Goal: Use online tool/utility: Utilize a website feature to perform a specific function

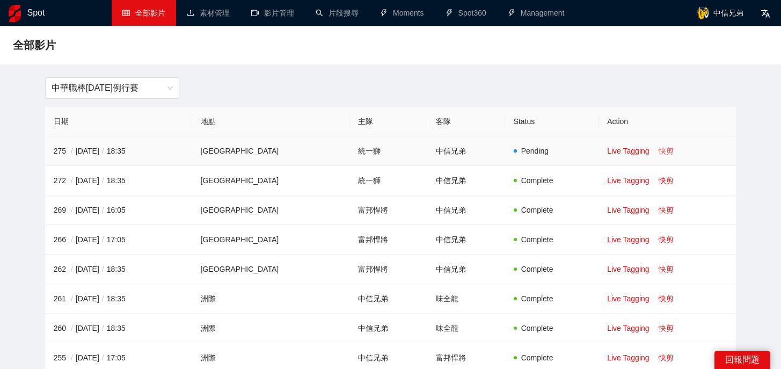
click at [659, 150] on link "快剪" at bounding box center [666, 151] width 15 height 9
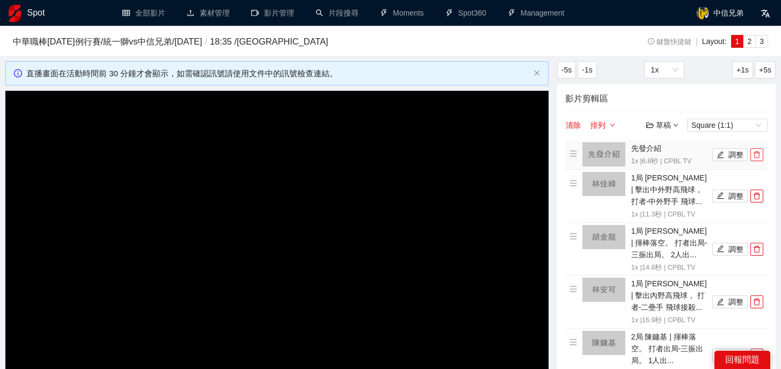
click at [754, 154] on icon "delete" at bounding box center [757, 154] width 6 height 7
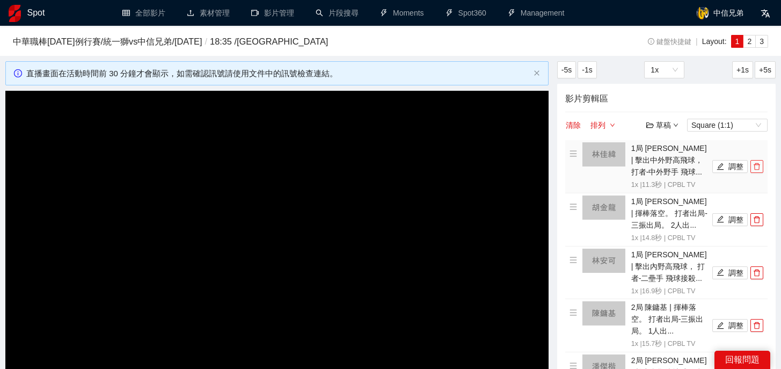
click at [759, 163] on icon "delete" at bounding box center [757, 167] width 8 height 8
click at [759, 216] on icon "delete" at bounding box center [757, 220] width 8 height 8
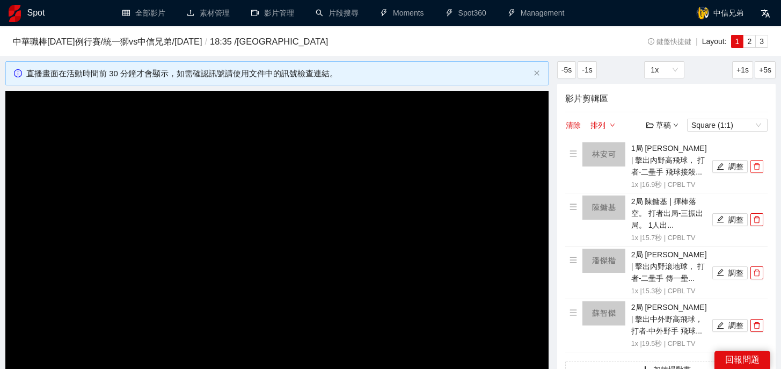
click at [759, 163] on icon "delete" at bounding box center [757, 167] width 8 height 8
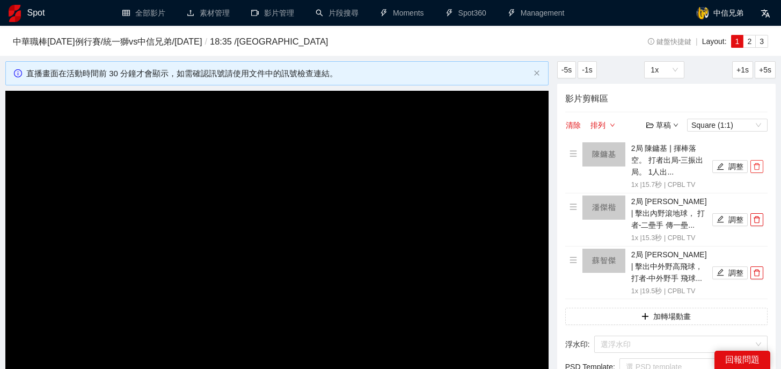
click at [759, 163] on icon "delete" at bounding box center [757, 167] width 8 height 8
click at [759, 216] on icon "delete" at bounding box center [757, 220] width 8 height 8
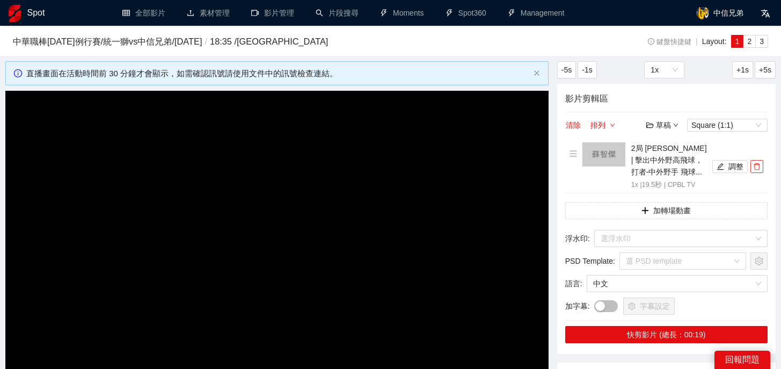
click at [759, 163] on icon "delete" at bounding box center [757, 167] width 8 height 8
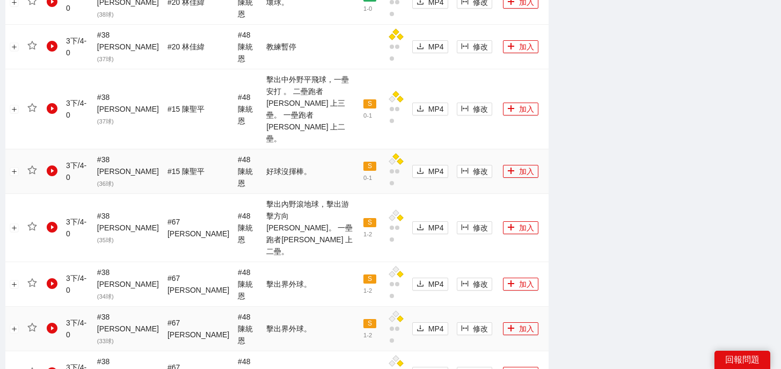
scroll to position [1227, 0]
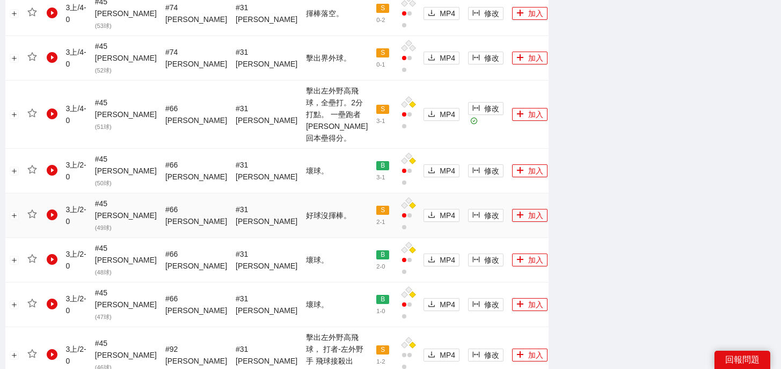
scroll to position [833, 0]
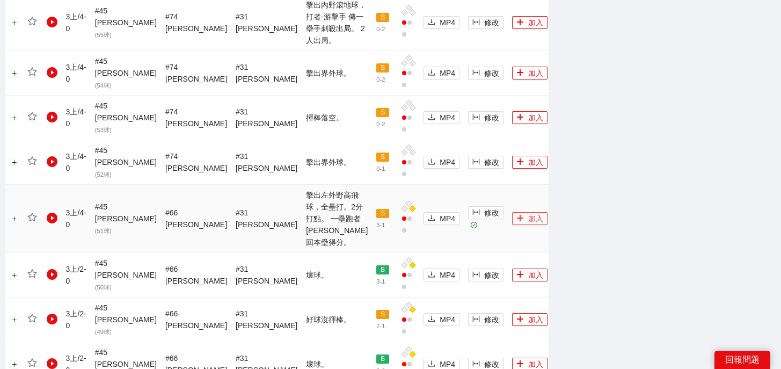
click at [520, 212] on button "加入" at bounding box center [529, 218] width 35 height 13
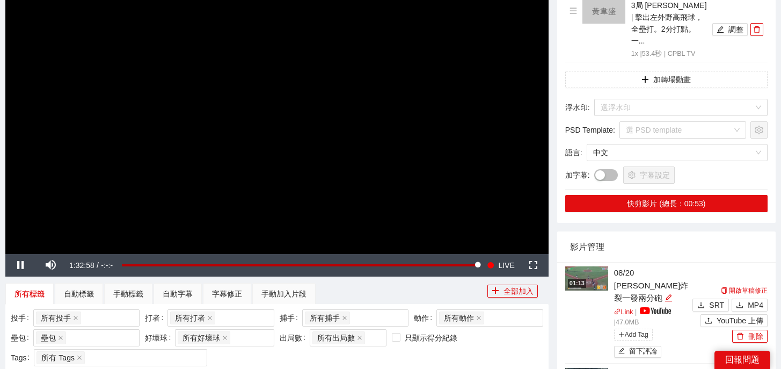
scroll to position [0, 0]
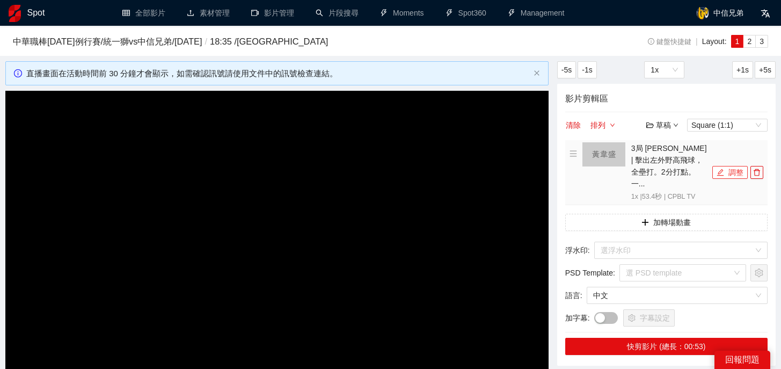
click at [727, 166] on button "調整" at bounding box center [730, 172] width 35 height 13
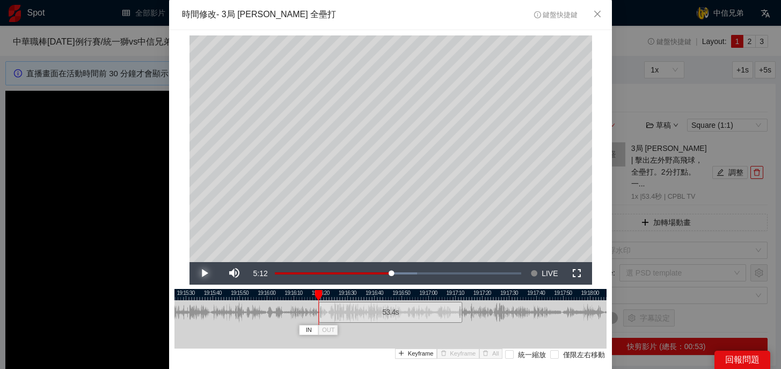
click at [205, 273] on span "Video Player" at bounding box center [205, 273] width 0 height 0
drag, startPoint x: 326, startPoint y: 295, endPoint x: 467, endPoint y: 297, distance: 140.2
click at [467, 297] on div at bounding box center [467, 295] width 8 height 11
click at [600, 14] on icon "close" at bounding box center [597, 14] width 9 height 9
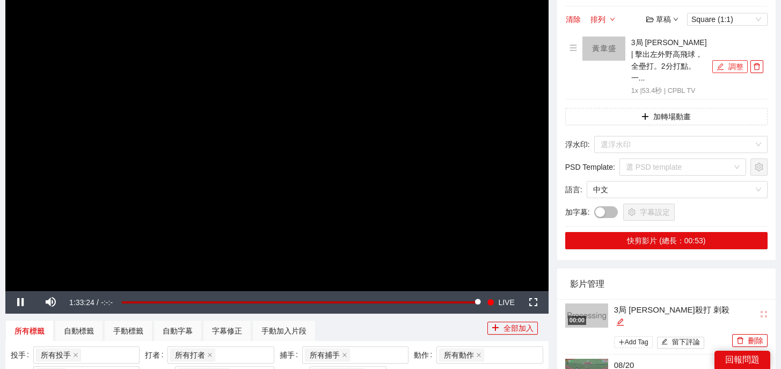
scroll to position [118, 0]
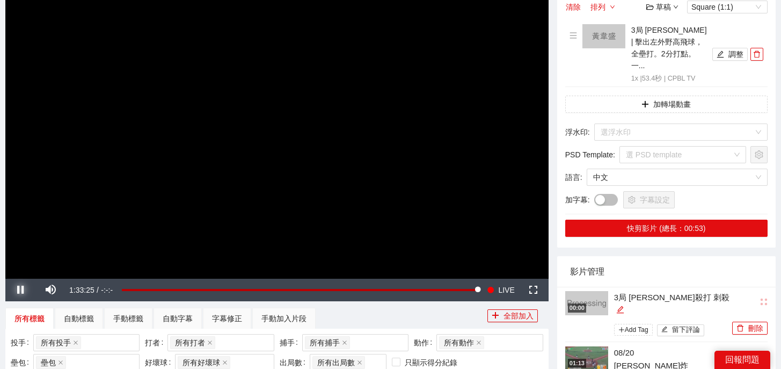
click at [20, 290] on span "Video Player" at bounding box center [20, 290] width 0 height 0
click at [50, 290] on span "Video Player" at bounding box center [50, 290] width 0 height 0
click at [734, 50] on button "調整" at bounding box center [730, 54] width 35 height 13
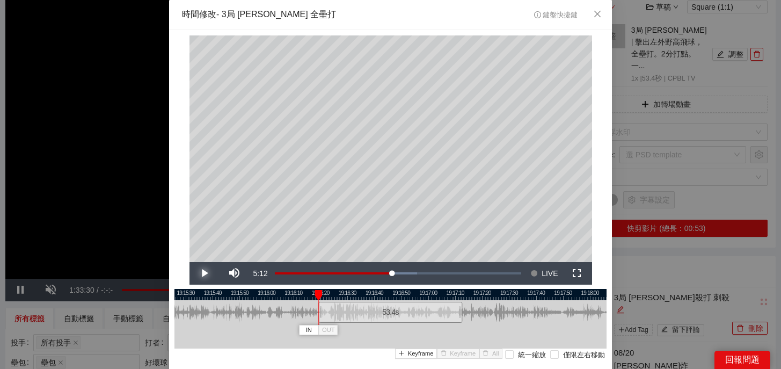
click at [205, 273] on span "Video Player" at bounding box center [205, 273] width 0 height 0
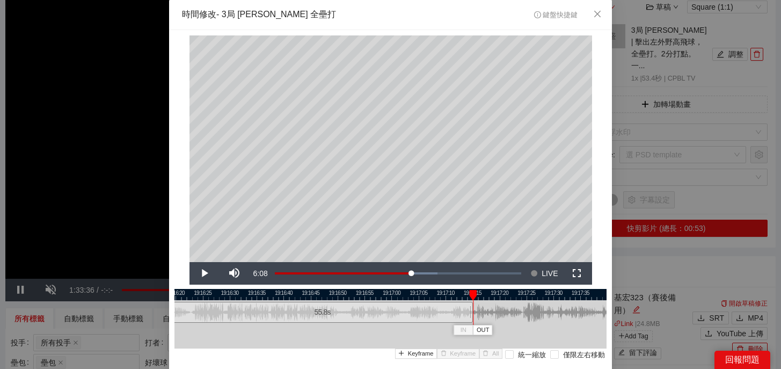
drag, startPoint x: 459, startPoint y: 315, endPoint x: 471, endPoint y: 317, distance: 13.2
click at [471, 317] on div at bounding box center [471, 312] width 6 height 24
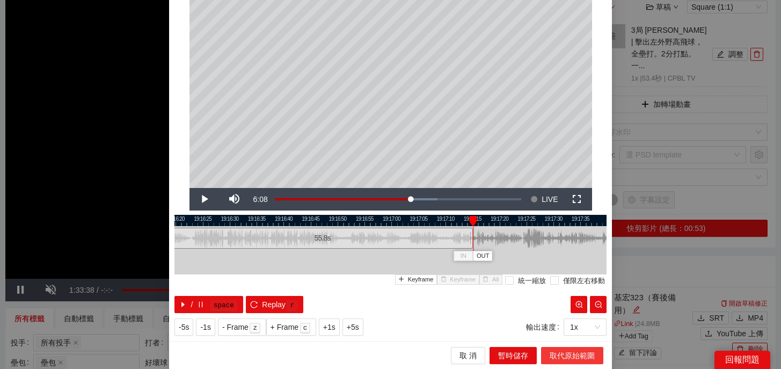
click at [560, 356] on span "取代原始範圍" at bounding box center [572, 356] width 45 height 12
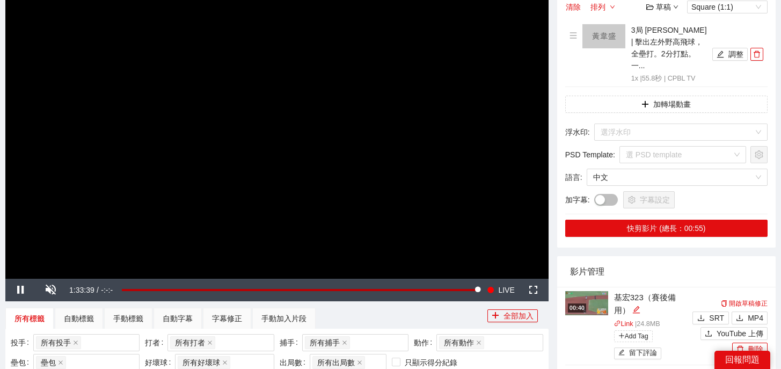
scroll to position [0, 0]
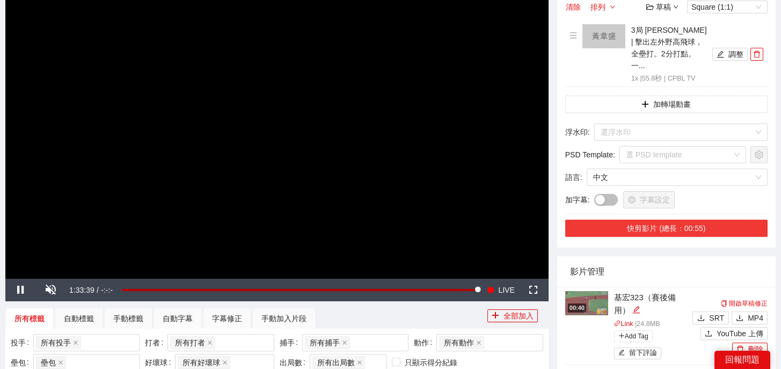
click at [651, 220] on button "快剪影片 (總長：00:55)" at bounding box center [666, 228] width 202 height 17
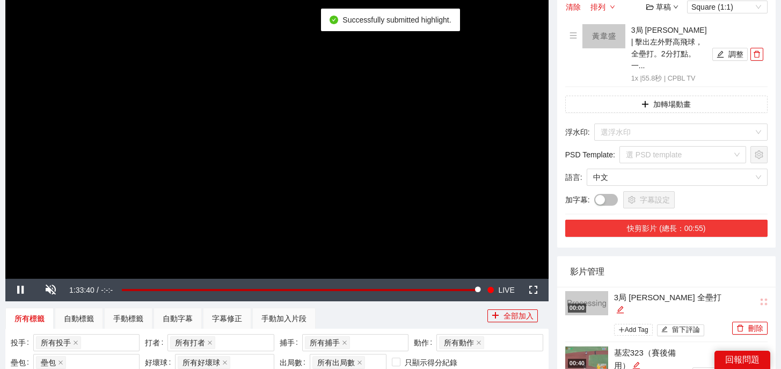
scroll to position [220, 0]
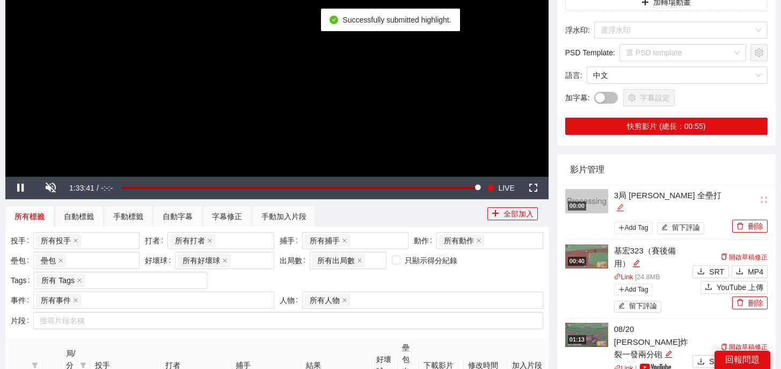
click at [625, 204] on icon "edit" at bounding box center [620, 208] width 8 height 8
type textarea "**********"
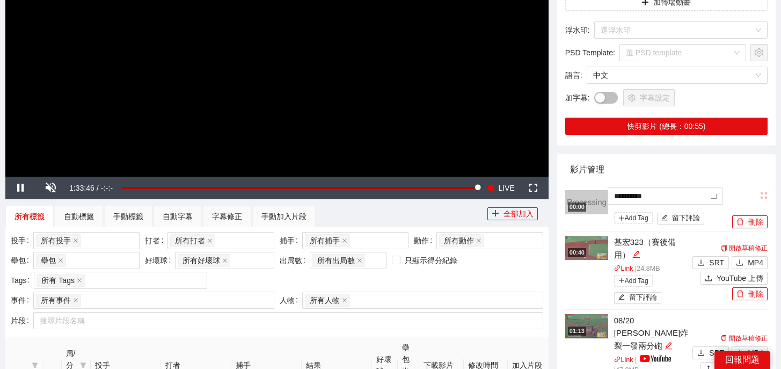
drag, startPoint x: 695, startPoint y: 183, endPoint x: 494, endPoint y: 180, distance: 201.4
type textarea "*"
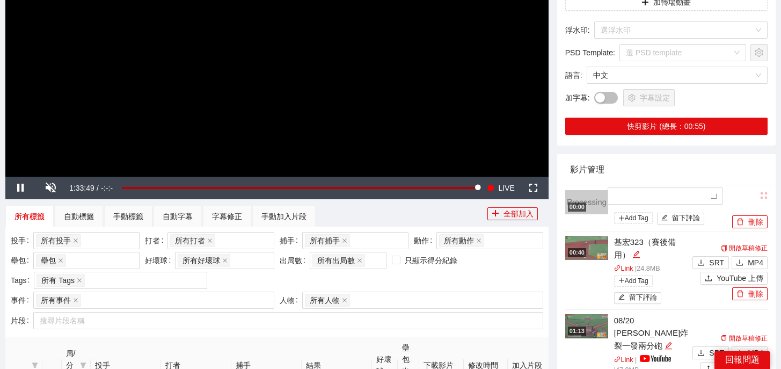
type textarea "*"
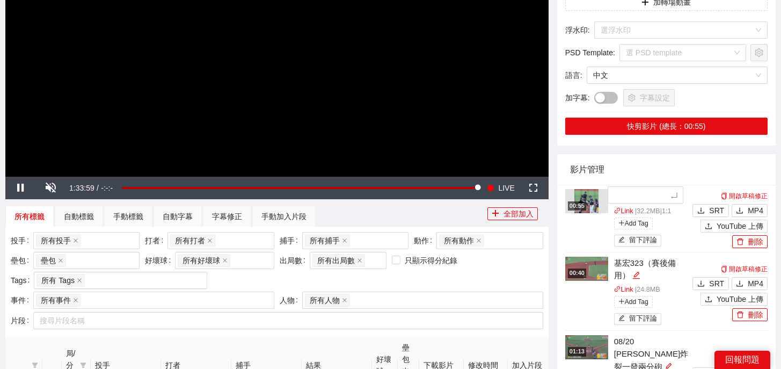
type textarea "*"
type textarea "**"
type textarea "*"
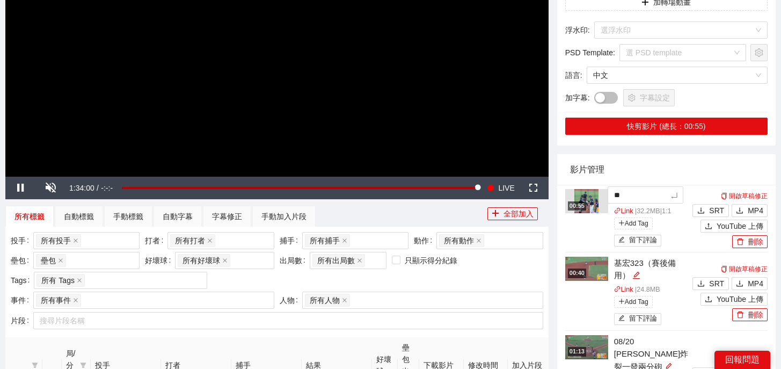
type textarea "*"
type textarea "**"
type textarea "***"
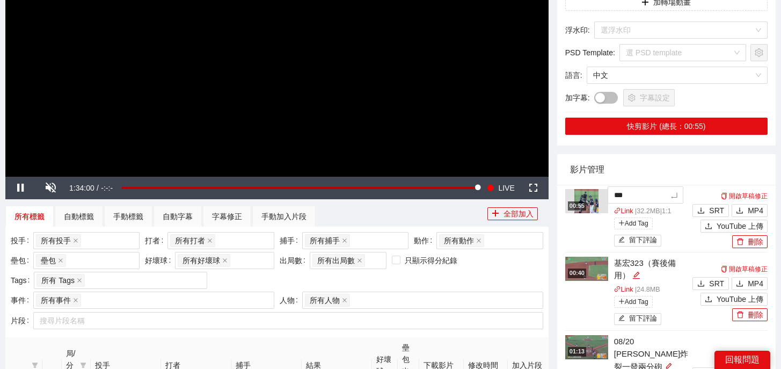
type textarea "**"
type textarea "****"
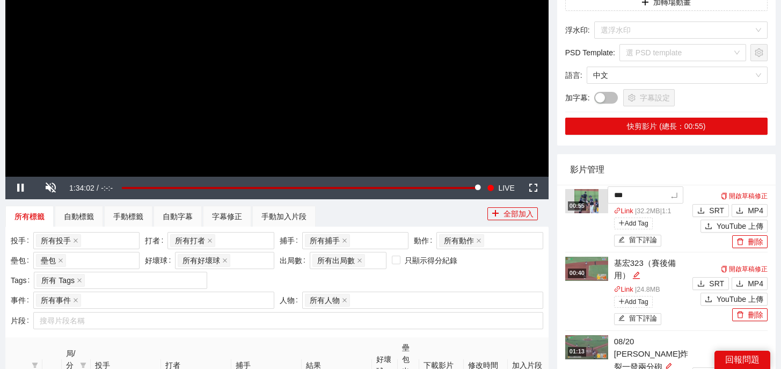
type textarea "****"
type textarea "*****"
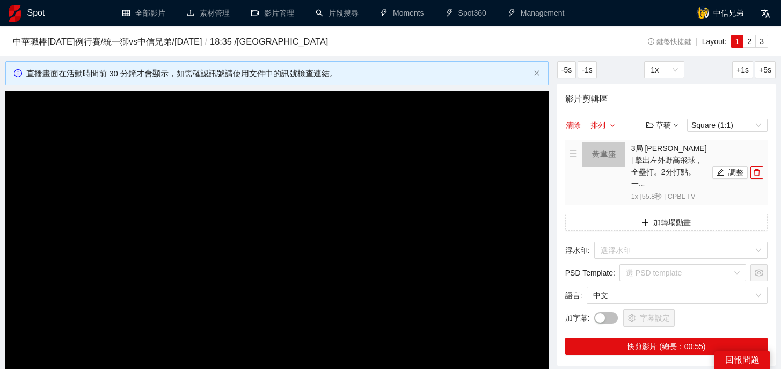
click at [756, 173] on li "3局 [PERSON_NAME] | 擊出左外野高飛球，全壘打。2分打點。 一... 1x | 55.8 秒 | CPBL TV 調整" at bounding box center [667, 172] width 194 height 60
click at [757, 169] on icon "delete" at bounding box center [757, 173] width 8 height 8
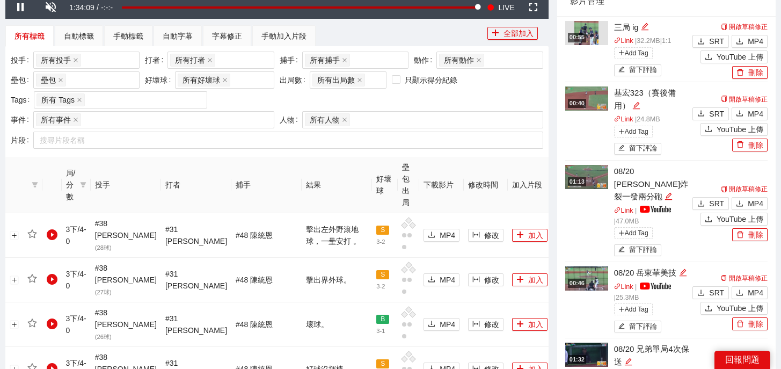
scroll to position [272, 0]
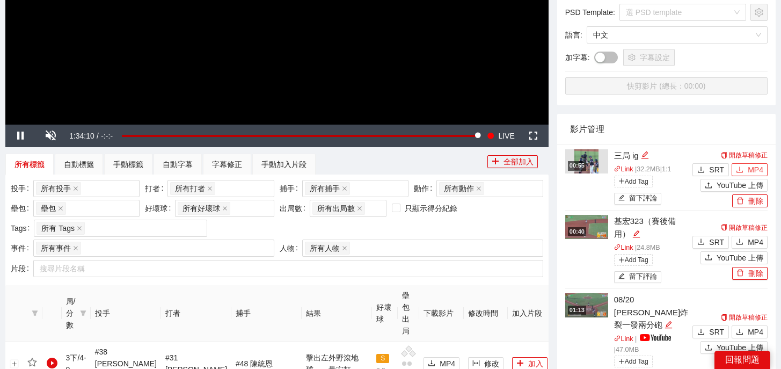
click at [748, 167] on span "MP4" at bounding box center [756, 170] width 16 height 12
